Goal: Find specific page/section: Find specific page/section

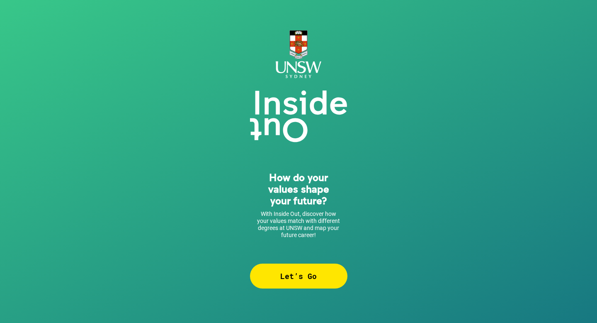
click at [314, 280] on div "Let’s Go" at bounding box center [298, 275] width 97 height 25
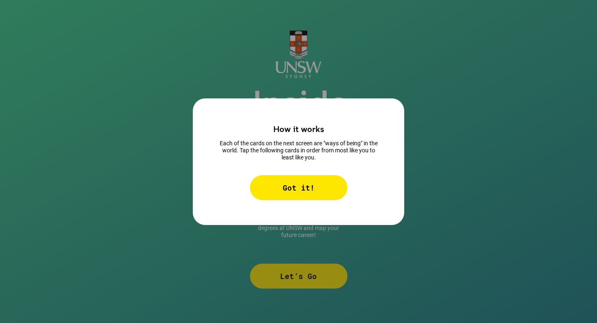
click at [294, 182] on div "Got it!" at bounding box center [298, 187] width 97 height 25
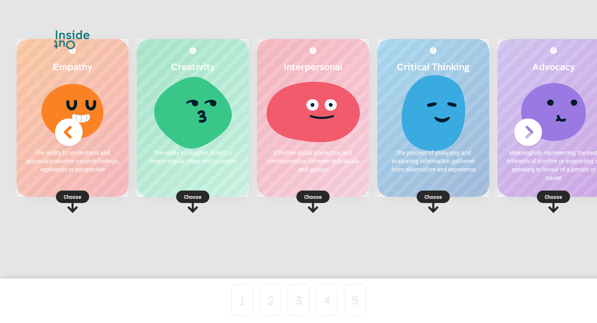
click at [197, 200] on p "Choose" at bounding box center [193, 197] width 112 height 8
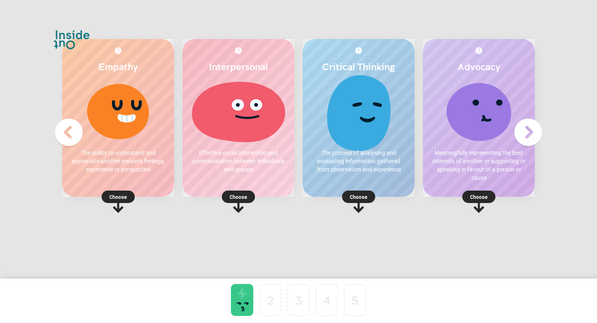
click at [383, 195] on p "Choose" at bounding box center [359, 197] width 112 height 8
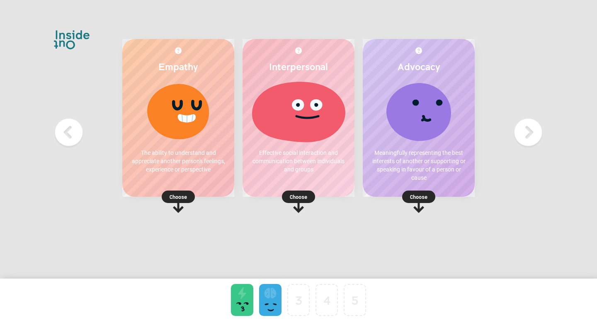
click at [179, 197] on p "Choose" at bounding box center [178, 197] width 112 height 8
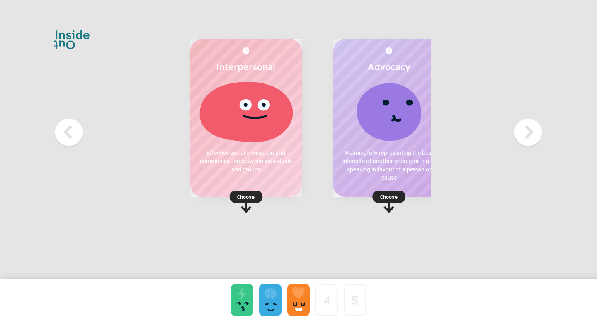
click at [417, 199] on p "Choose" at bounding box center [389, 197] width 112 height 8
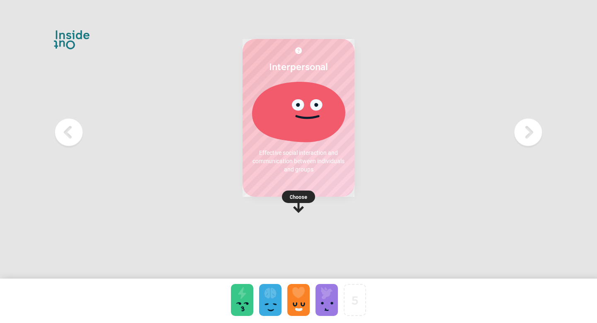
click at [302, 201] on rect at bounding box center [298, 196] width 33 height 12
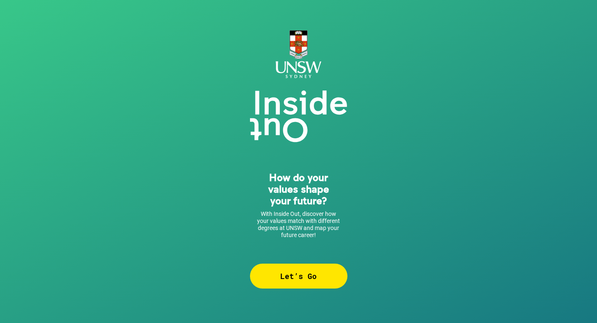
click at [261, 269] on div "Let’s Go" at bounding box center [298, 275] width 97 height 25
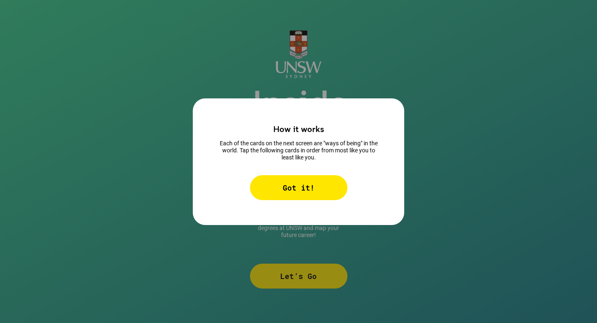
click at [271, 184] on div "Got it!" at bounding box center [298, 187] width 97 height 25
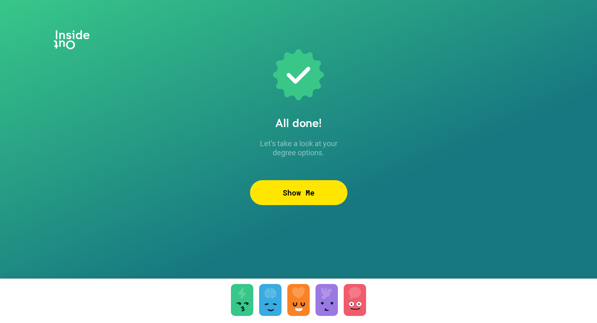
click at [303, 193] on div "Show Me" at bounding box center [298, 192] width 97 height 25
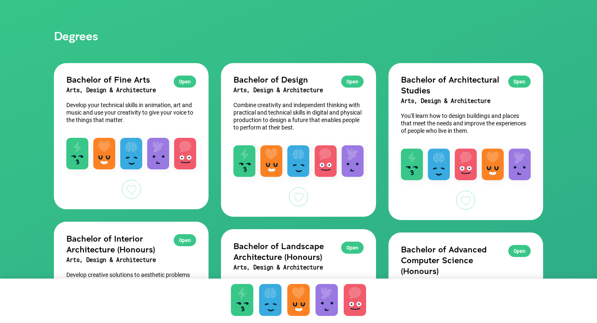
scroll to position [67, 0]
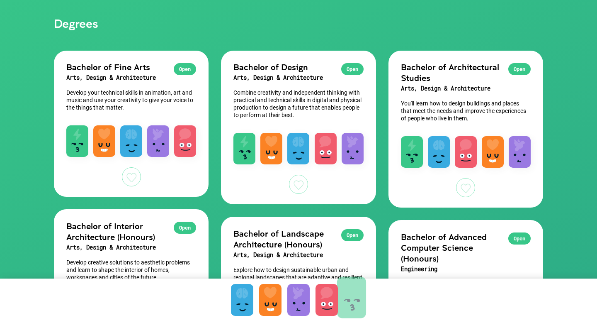
drag, startPoint x: 239, startPoint y: 306, endPoint x: 349, endPoint y: 304, distance: 109.6
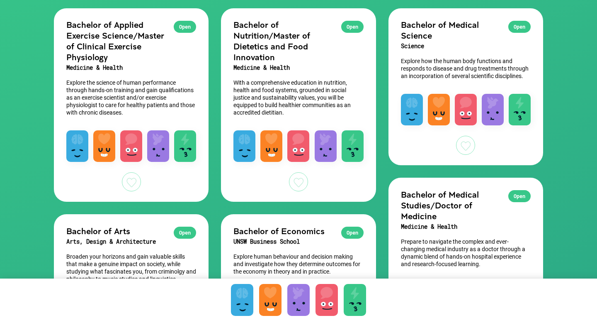
scroll to position [119, 0]
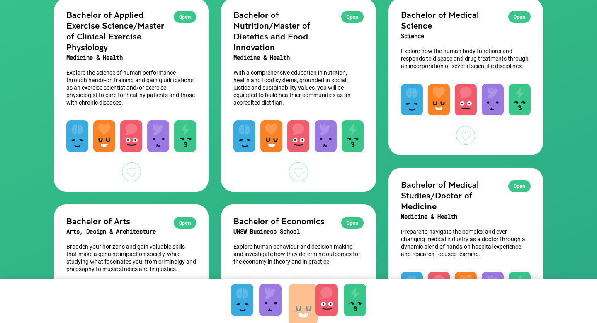
drag, startPoint x: 268, startPoint y: 308, endPoint x: 300, endPoint y: 312, distance: 32.7
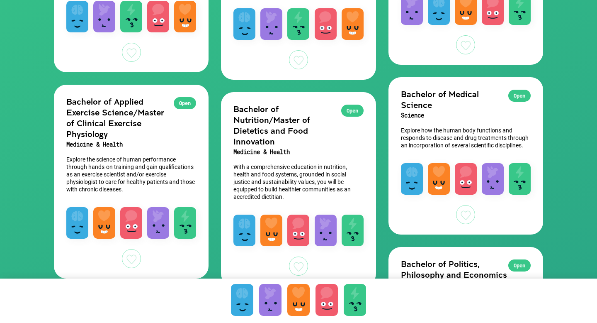
scroll to position [208, 0]
